Goal: Find specific page/section: Find specific page/section

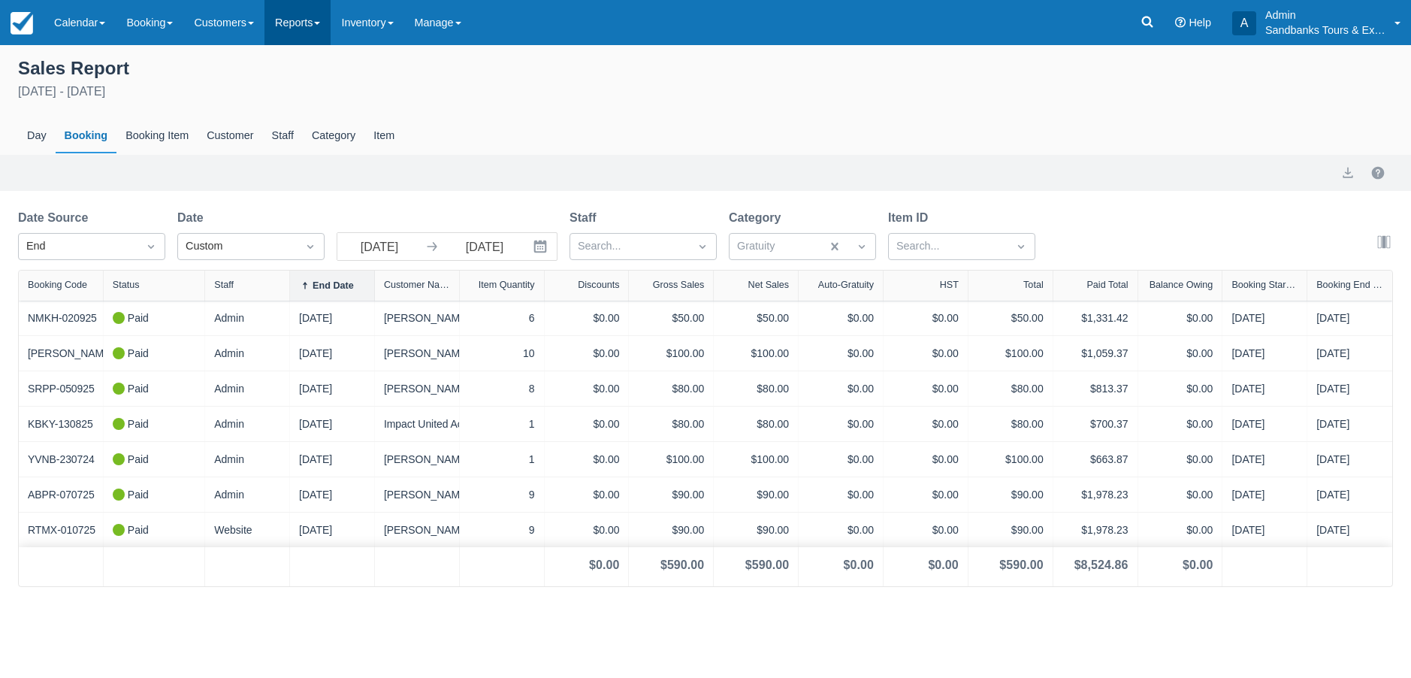
click at [325, 28] on link "Reports" at bounding box center [298, 22] width 66 height 45
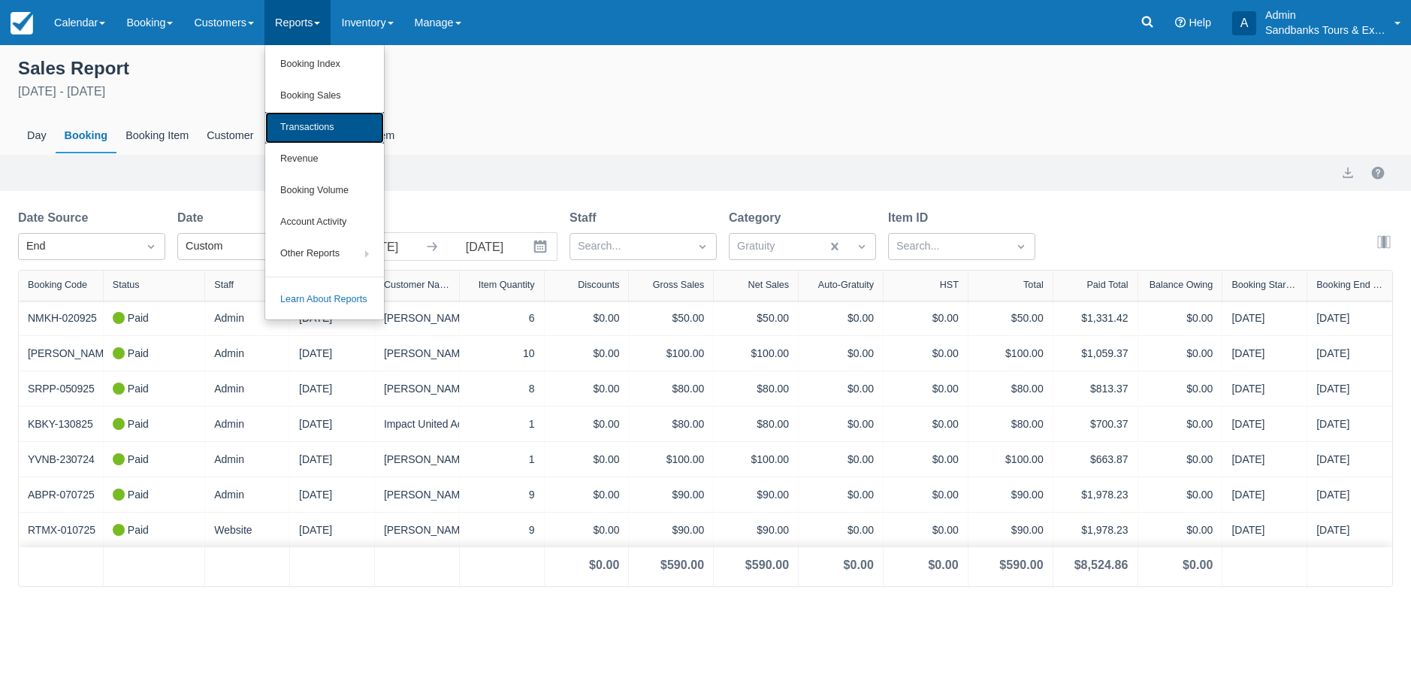
click at [325, 125] on link "Transactions" at bounding box center [324, 128] width 119 height 32
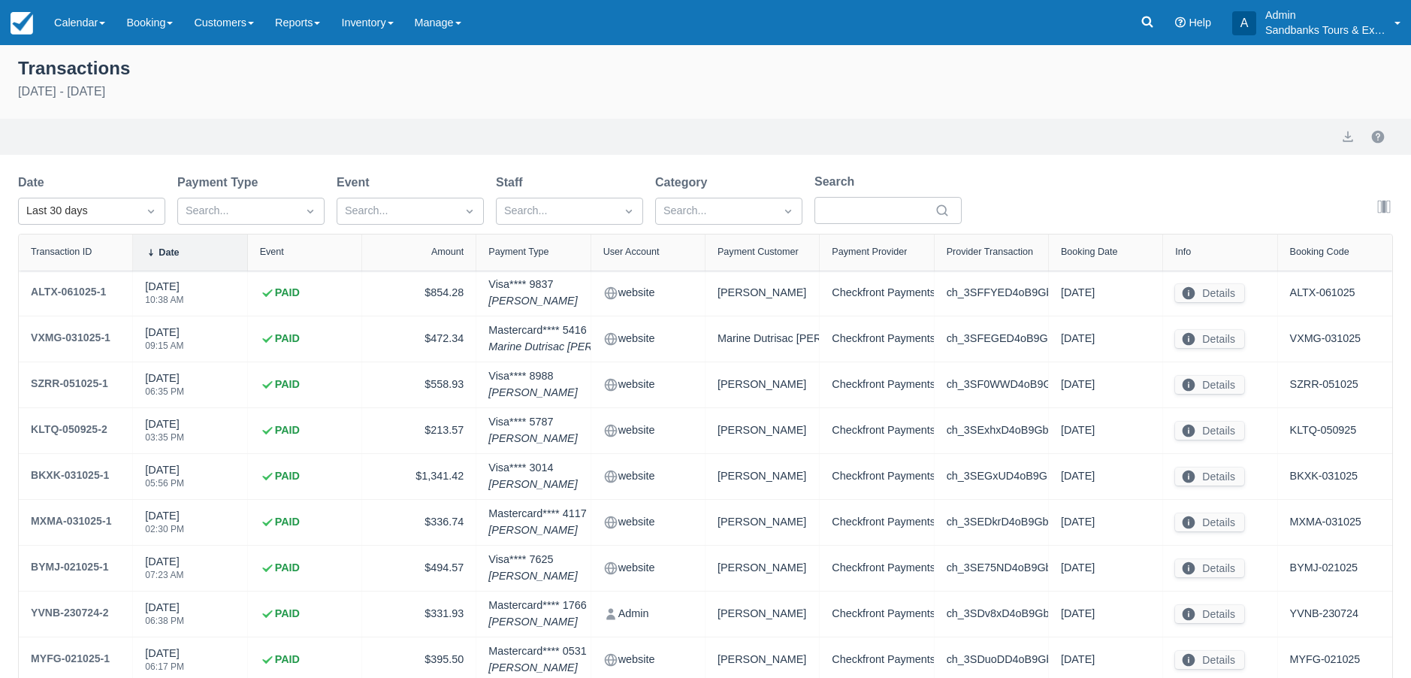
select select "10"
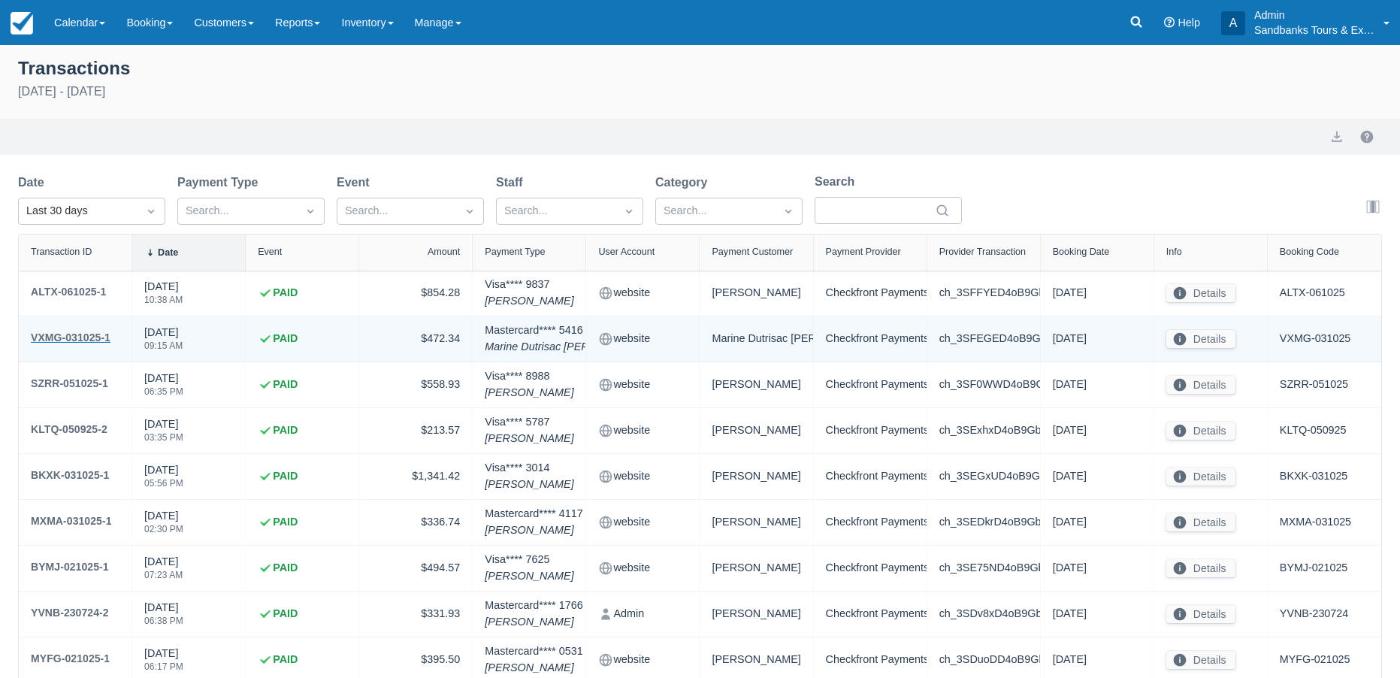
click at [89, 336] on div "VXMG-031025-1" at bounding box center [71, 337] width 80 height 18
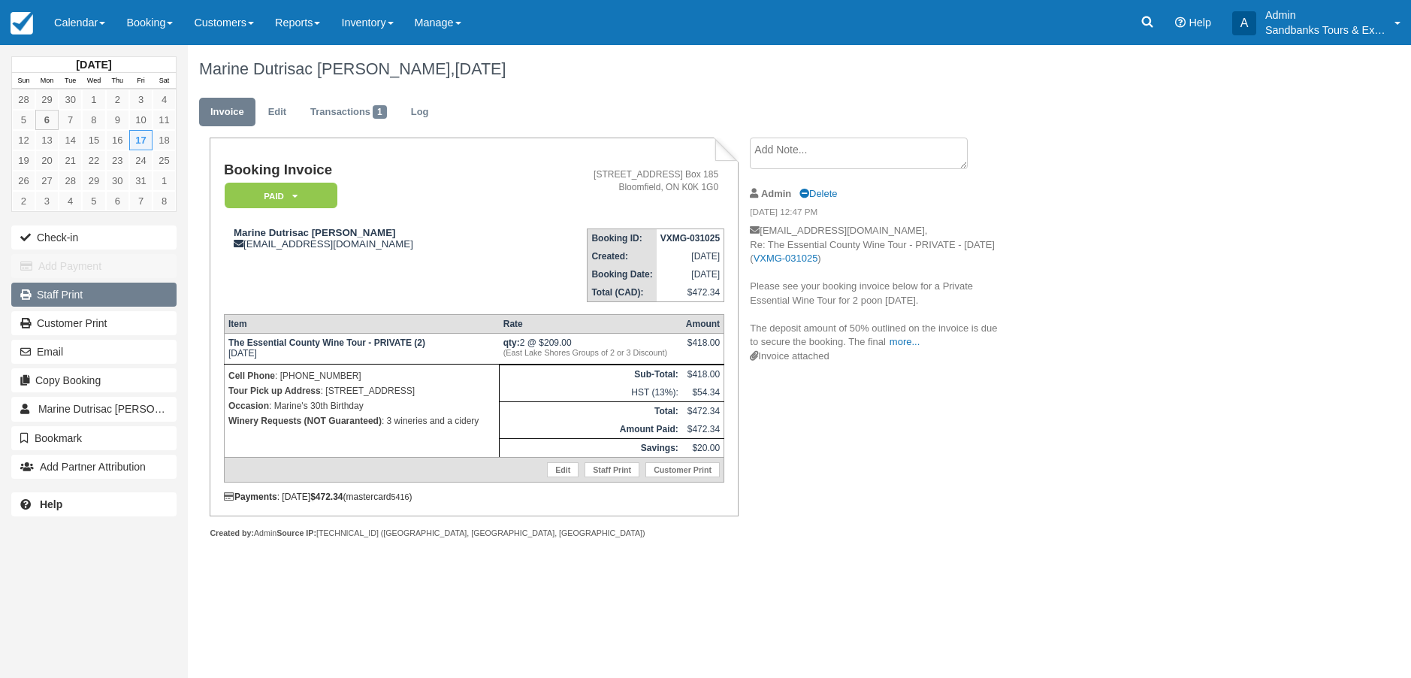
click at [72, 300] on link "Staff Print" at bounding box center [93, 295] width 165 height 24
click at [323, 24] on link "Reports" at bounding box center [298, 22] width 66 height 45
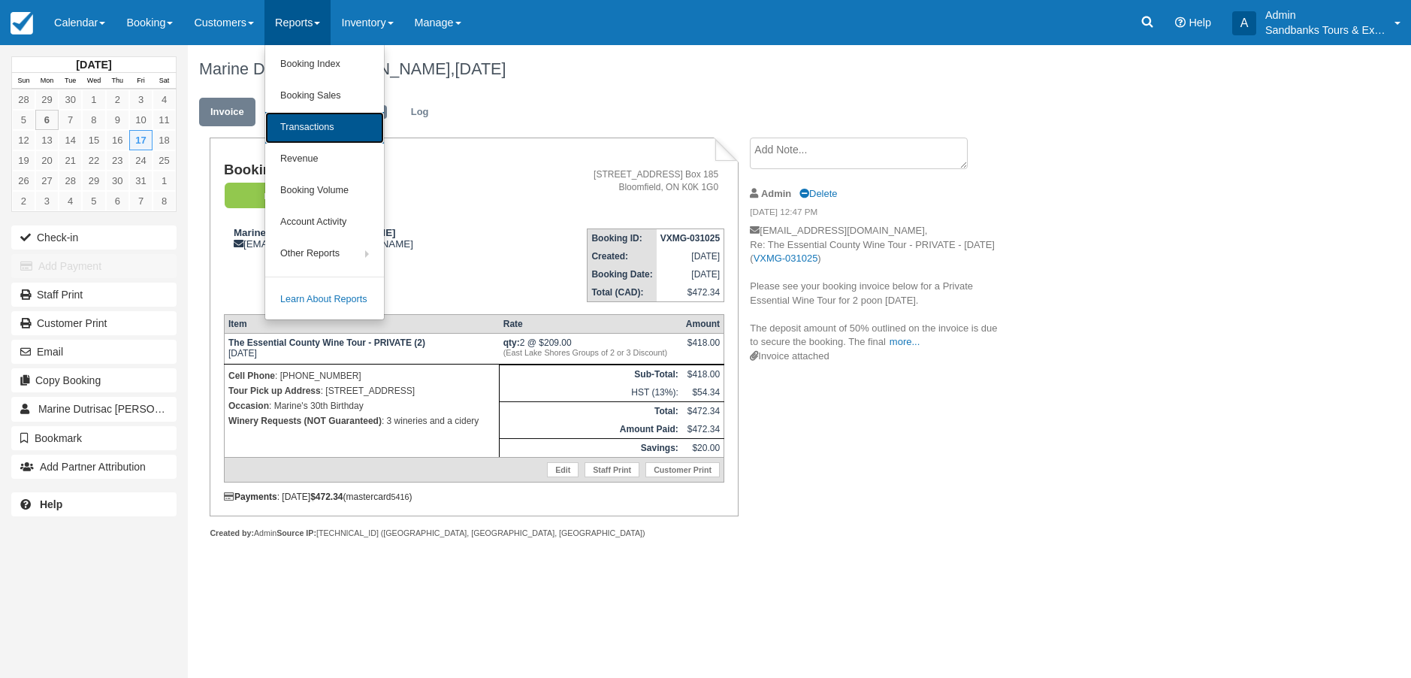
click at [322, 132] on link "Transactions" at bounding box center [324, 128] width 119 height 32
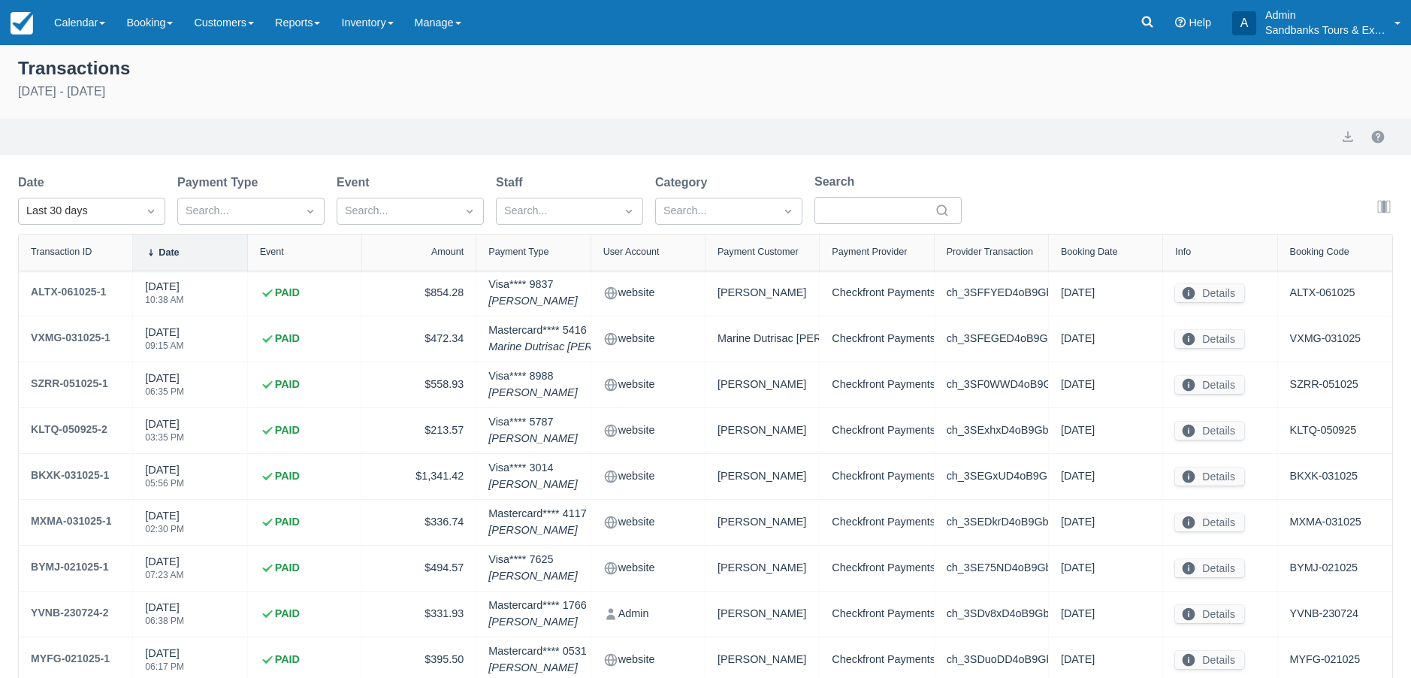
select select "10"
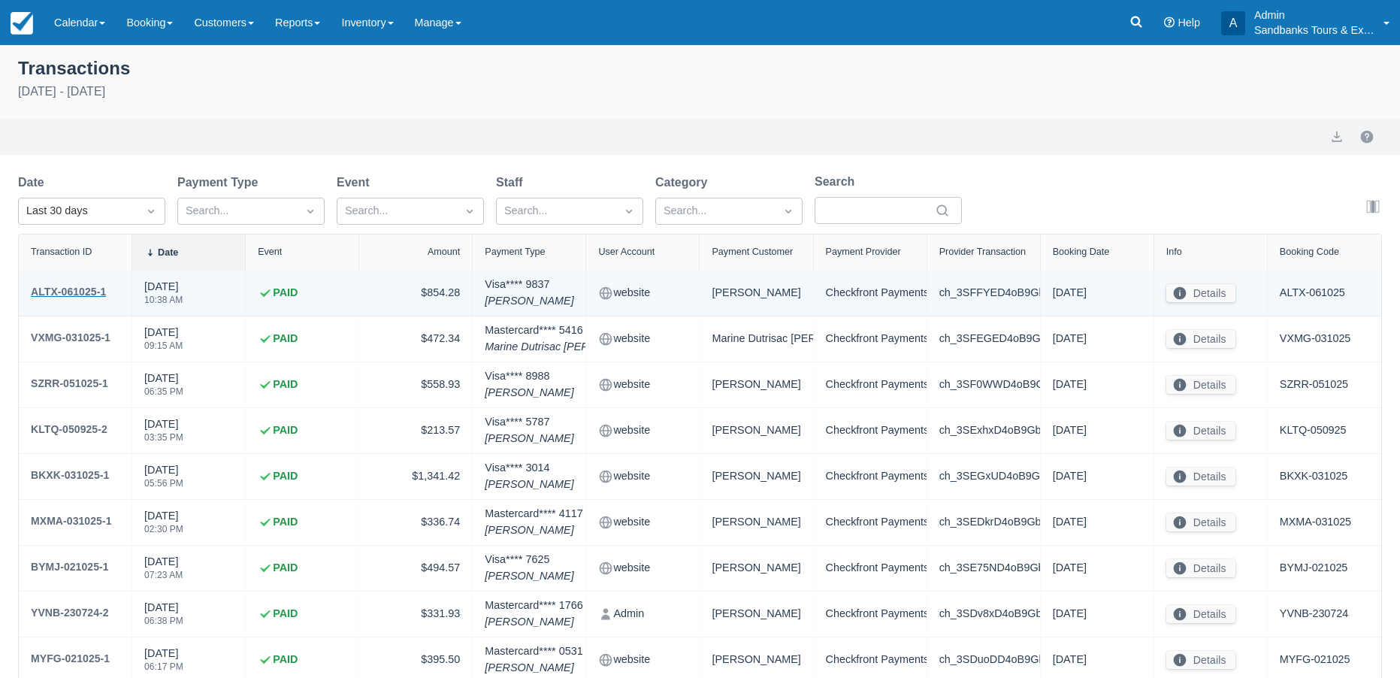
click at [86, 290] on div "ALTX-061025-1" at bounding box center [68, 292] width 75 height 18
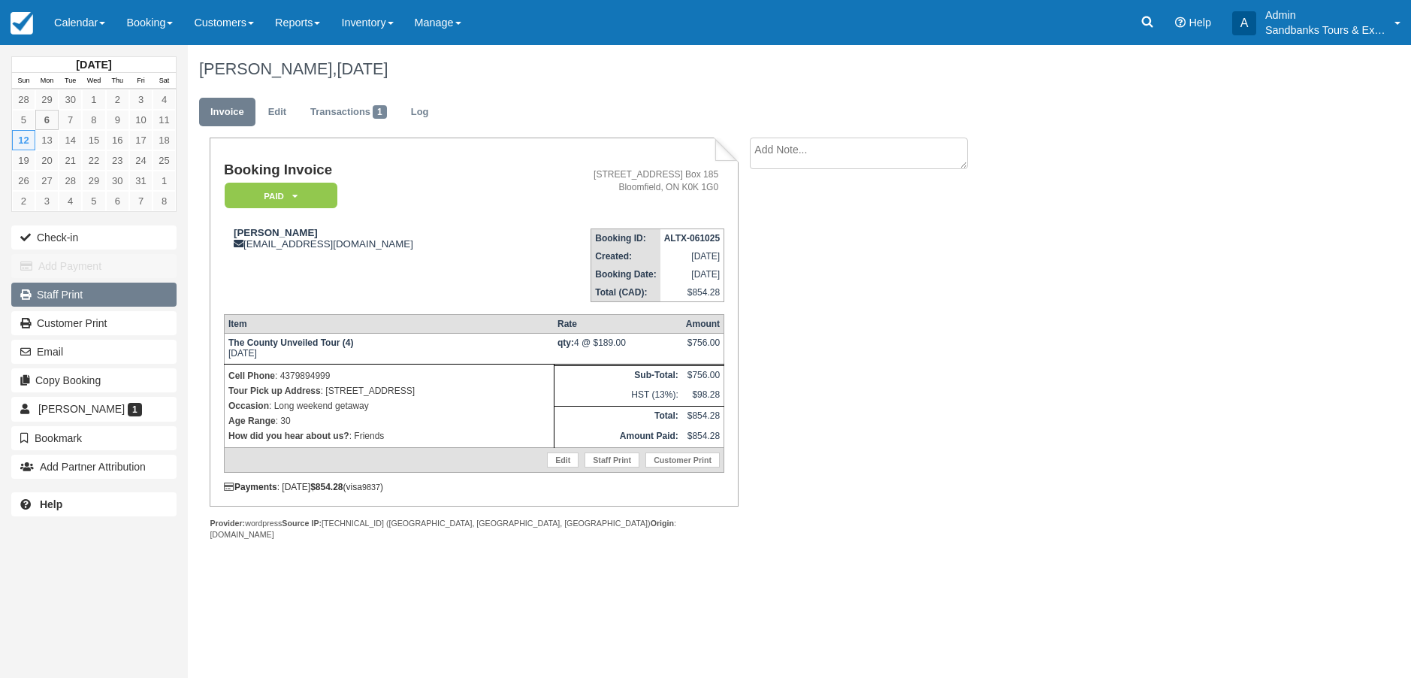
click at [88, 296] on link "Staff Print" at bounding box center [93, 295] width 165 height 24
